Goal: Download file/media

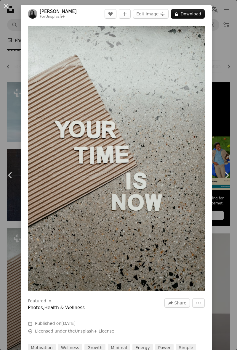
scroll to position [0, 14]
click at [232, 53] on div "An X shape Chevron left Chevron right [PERSON_NAME] For Unsplash+ A heart A plu…" at bounding box center [118, 175] width 237 height 350
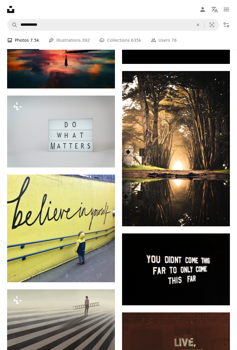
scroll to position [461, 0]
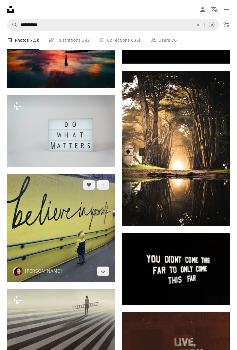
click at [97, 259] on img at bounding box center [61, 228] width 108 height 108
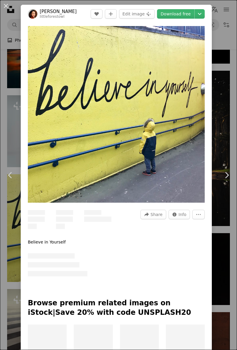
click at [181, 12] on link "Download free" at bounding box center [175, 13] width 37 height 9
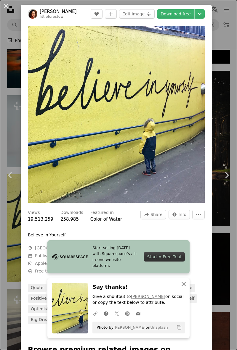
click at [186, 284] on icon "An X shape" at bounding box center [183, 284] width 7 height 7
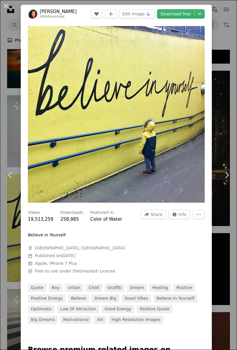
click at [201, 14] on icon "Choose download size" at bounding box center [200, 14] width 4 height 2
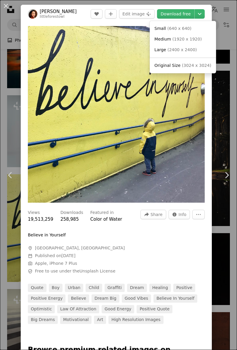
click at [180, 49] on span "( 2400 x 2400 )" at bounding box center [181, 49] width 29 height 5
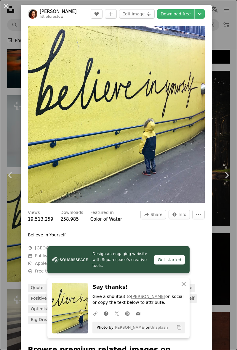
click at [188, 13] on link "Download free" at bounding box center [175, 13] width 37 height 9
click at [187, 283] on icon "An X shape" at bounding box center [183, 284] width 7 height 7
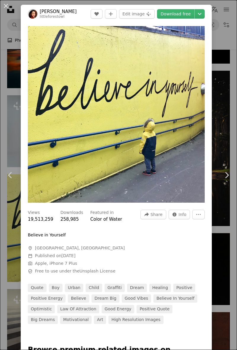
click at [204, 14] on icon "Chevron down" at bounding box center [199, 13] width 9 height 7
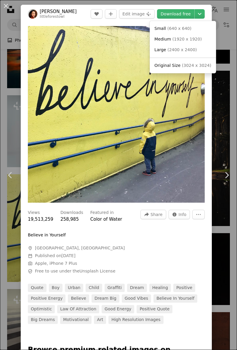
click at [187, 65] on span "( 3024 x 3024 )" at bounding box center [196, 65] width 29 height 5
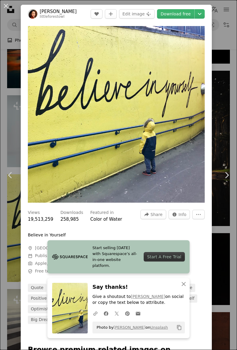
click at [229, 68] on div "An X shape Chevron left Chevron right Start selling [DATE] with Squarespace’s a…" at bounding box center [118, 175] width 237 height 350
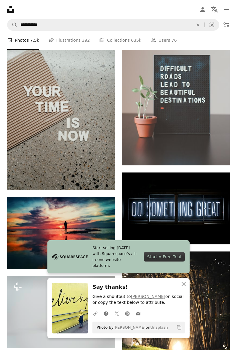
scroll to position [280, 0]
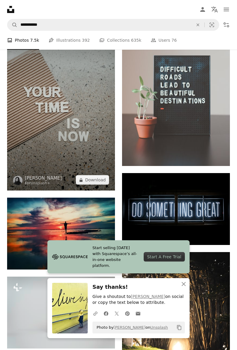
click at [101, 156] on img at bounding box center [61, 110] width 108 height 162
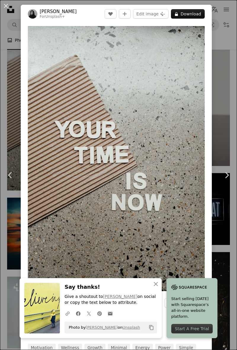
click at [216, 143] on div "An X shape Chevron left Chevron right An X shape Close Say thanks! Give a shout…" at bounding box center [118, 175] width 237 height 350
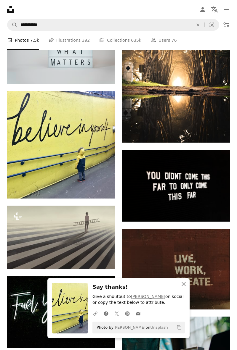
scroll to position [545, 0]
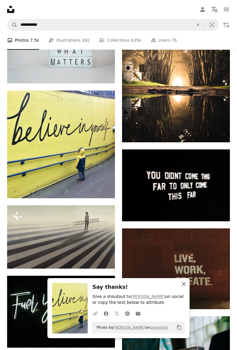
click at [187, 284] on icon "An X shape" at bounding box center [183, 284] width 7 height 7
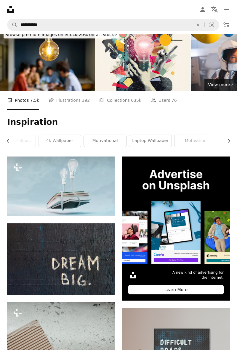
scroll to position [0, 0]
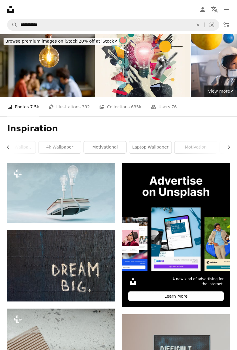
click at [115, 147] on link "motivational" at bounding box center [105, 148] width 42 height 12
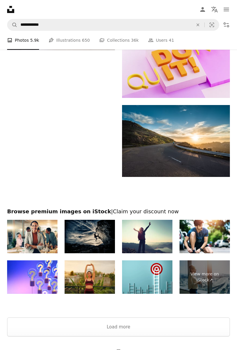
scroll to position [1074, 0]
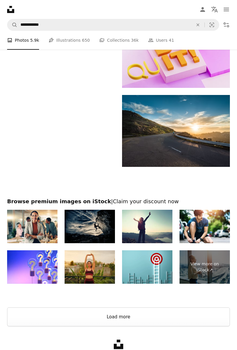
click at [125, 320] on button "Load more" at bounding box center [118, 317] width 223 height 19
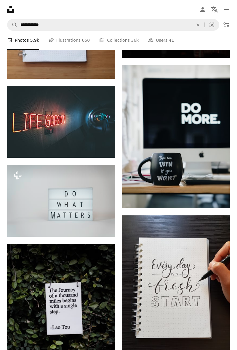
scroll to position [1885, 0]
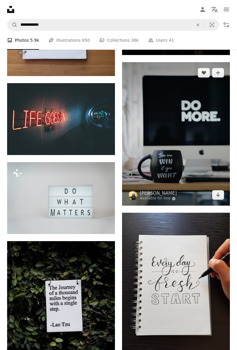
click at [188, 177] on img at bounding box center [176, 134] width 108 height 144
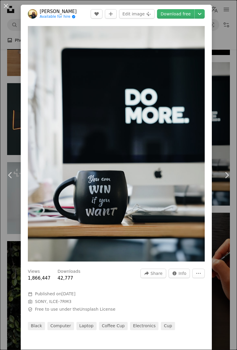
click at [204, 14] on icon "Chevron down" at bounding box center [199, 13] width 9 height 7
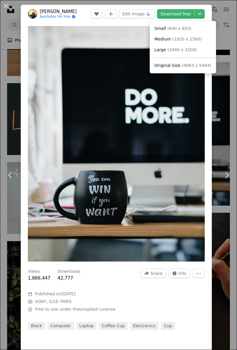
click at [196, 66] on span "( 4083 x 5444 )" at bounding box center [196, 65] width 29 height 5
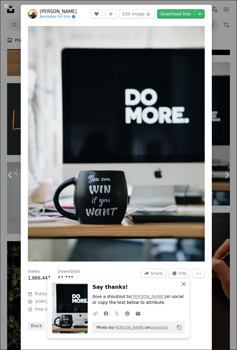
click at [185, 286] on icon "button" at bounding box center [184, 284] width 4 height 4
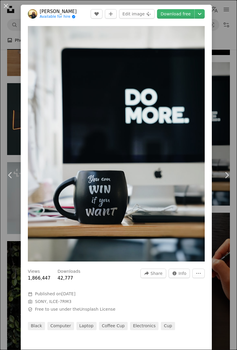
click at [204, 16] on icon "Chevron down" at bounding box center [199, 13] width 9 height 7
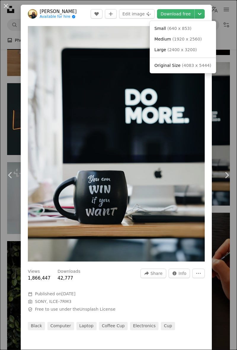
click at [187, 64] on span "( 4083 x 5444 )" at bounding box center [196, 65] width 29 height 5
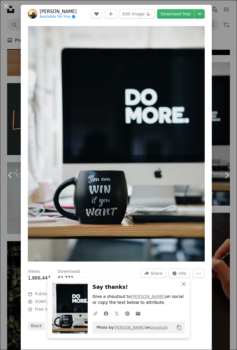
click at [81, 334] on img at bounding box center [70, 308] width 36 height 51
click at [79, 334] on img at bounding box center [70, 308] width 36 height 51
click at [180, 331] on icon "Copy content" at bounding box center [179, 327] width 5 height 5
click at [78, 334] on img at bounding box center [70, 308] width 36 height 51
click at [148, 299] on link "[PERSON_NAME]" at bounding box center [148, 296] width 34 height 5
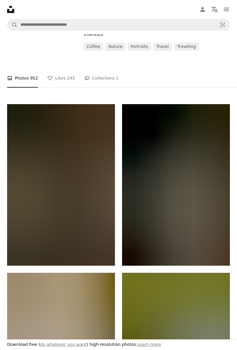
scroll to position [109, 0]
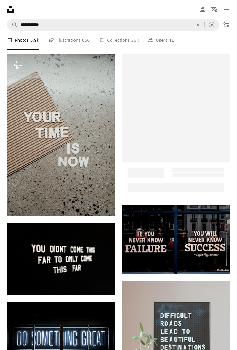
scroll to position [1776, 0]
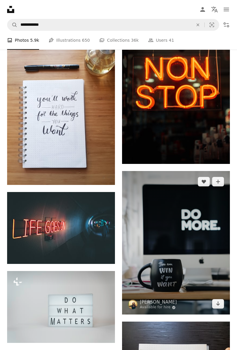
click at [198, 239] on img at bounding box center [176, 243] width 108 height 144
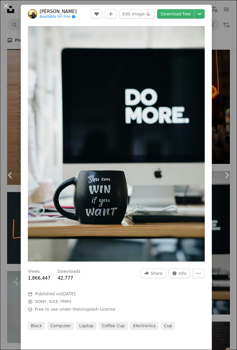
click at [204, 12] on icon "Chevron down" at bounding box center [199, 13] width 9 height 7
